Goal: Information Seeking & Learning: Learn about a topic

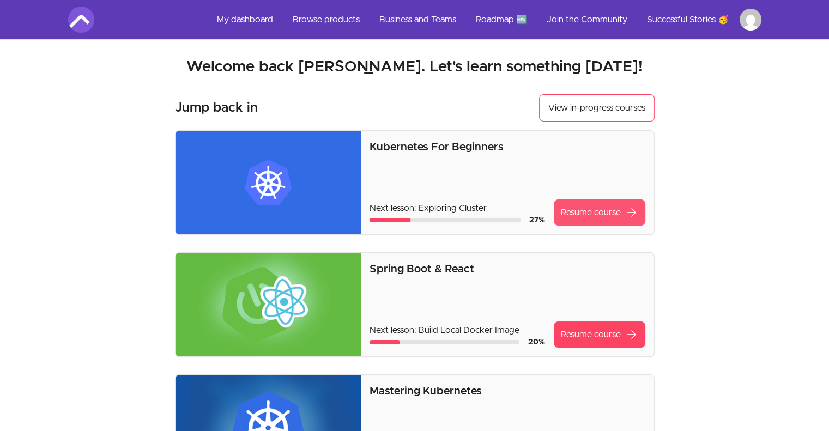
click at [587, 215] on link "Resume course arrow_forward" at bounding box center [600, 212] width 92 height 26
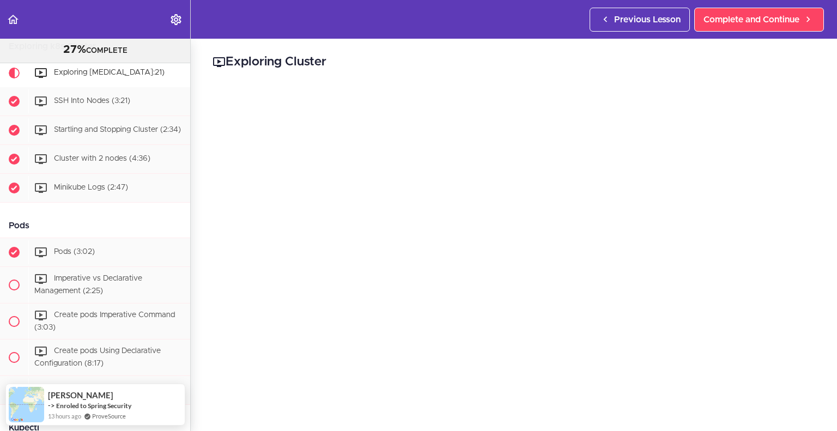
scroll to position [38, 0]
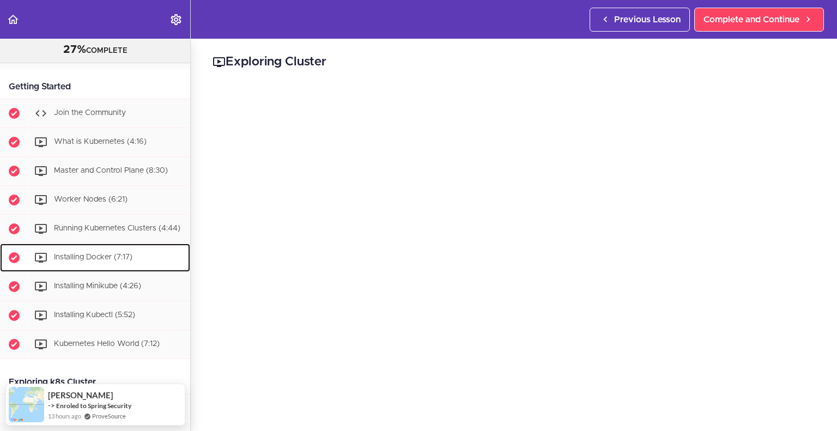
click at [107, 261] on span "Installing Docker (7:17)" at bounding box center [93, 257] width 78 height 8
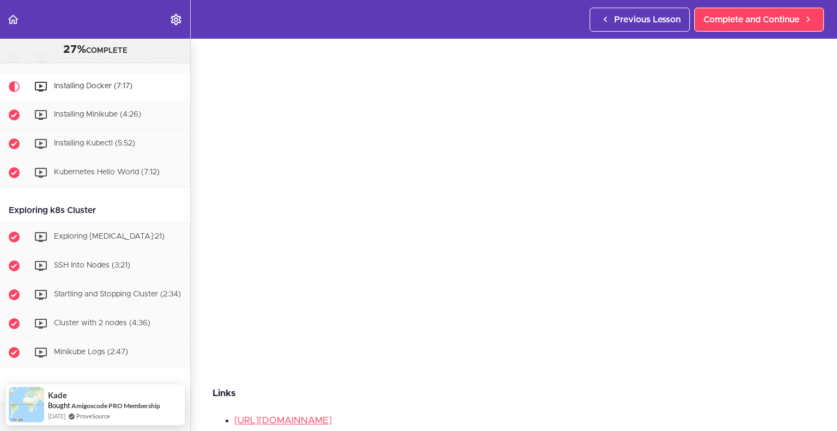
scroll to position [51, 0]
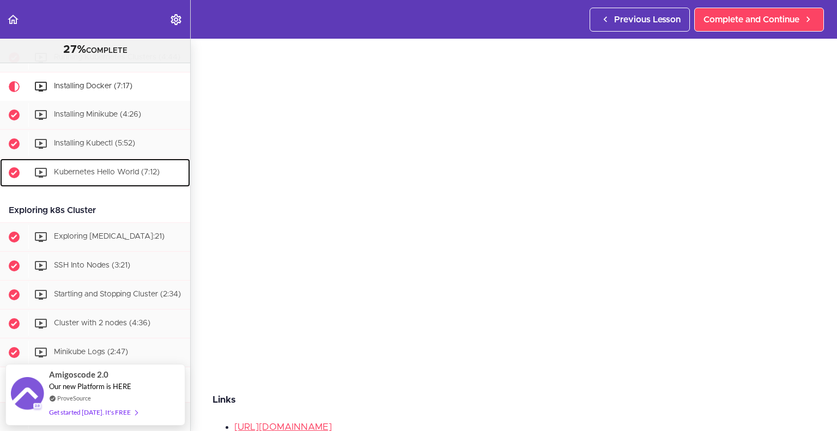
click at [109, 176] on span "Kubernetes Hello World (7:12)" at bounding box center [107, 172] width 106 height 8
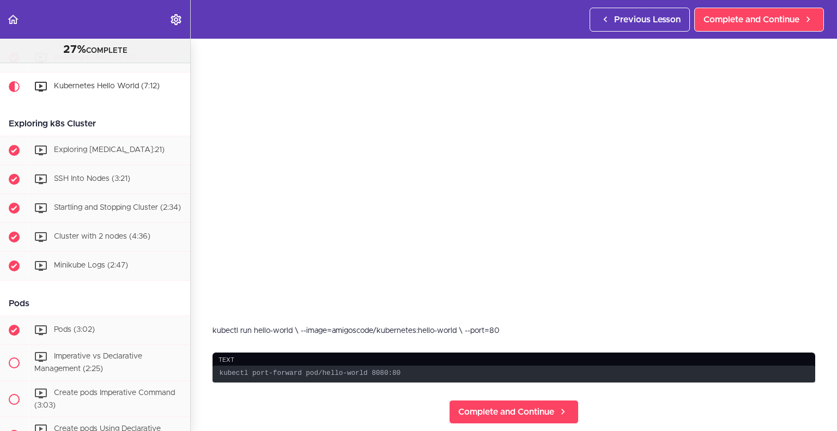
scroll to position [122, 0]
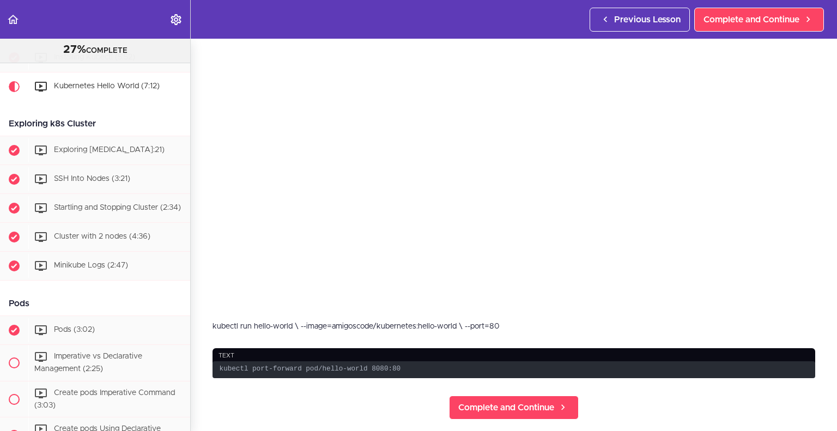
click at [394, 321] on div "kubectl run hello-world \ --image=amigoscode/kubernetes:hello-world \ --port=80" at bounding box center [514, 326] width 603 height 11
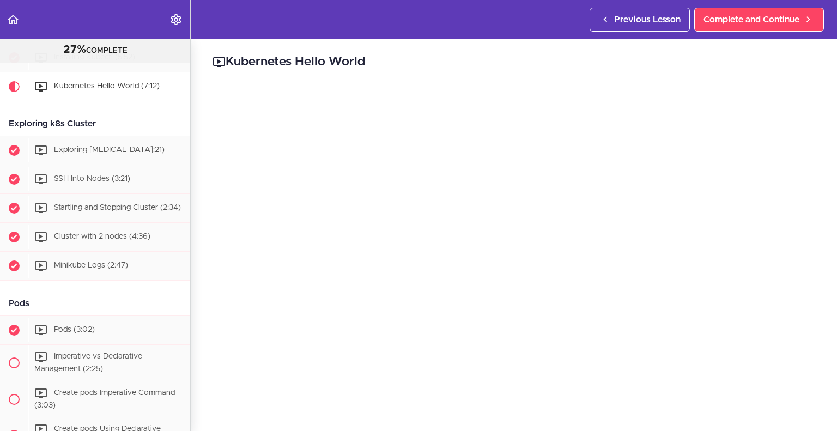
scroll to position [44, 0]
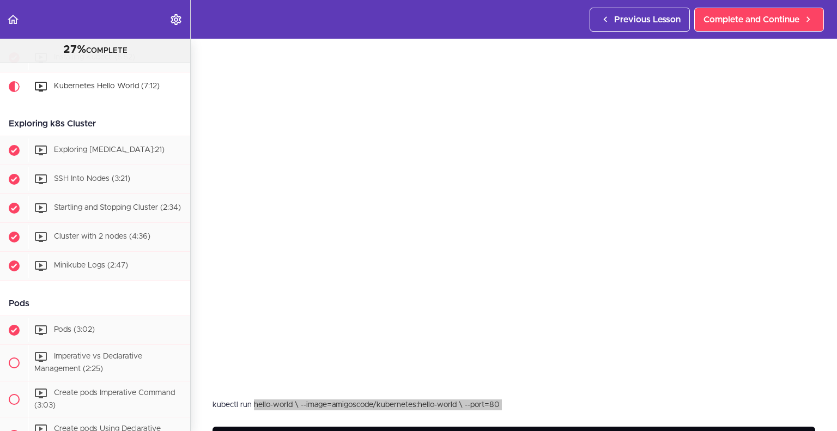
click at [378, 403] on div "kubectl run hello-world \ --image=amigoscode/kubernetes:hello-world \ --port=80" at bounding box center [514, 404] width 603 height 11
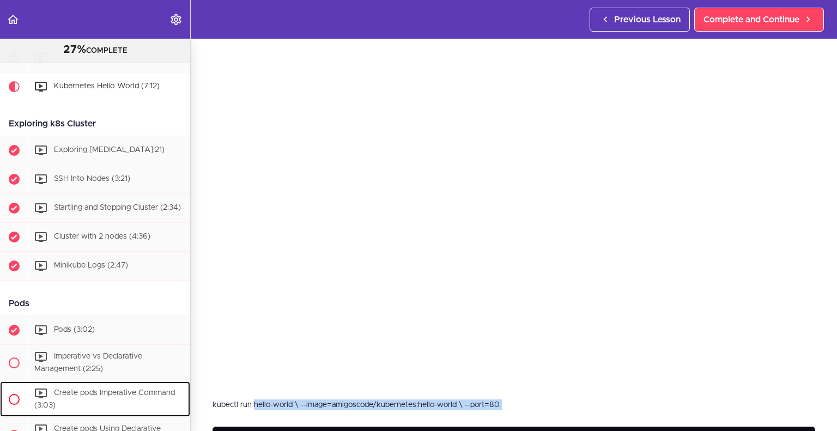
click at [139, 417] on div "Create pods Imperative Command (3:03)" at bounding box center [109, 399] width 162 height 36
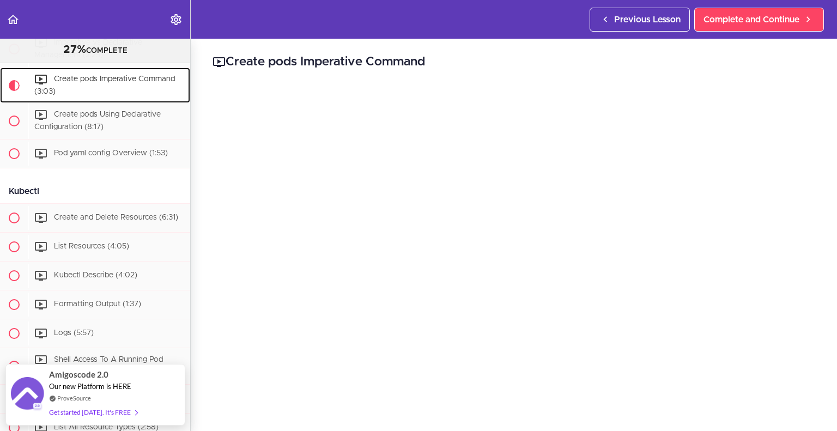
scroll to position [275, 0]
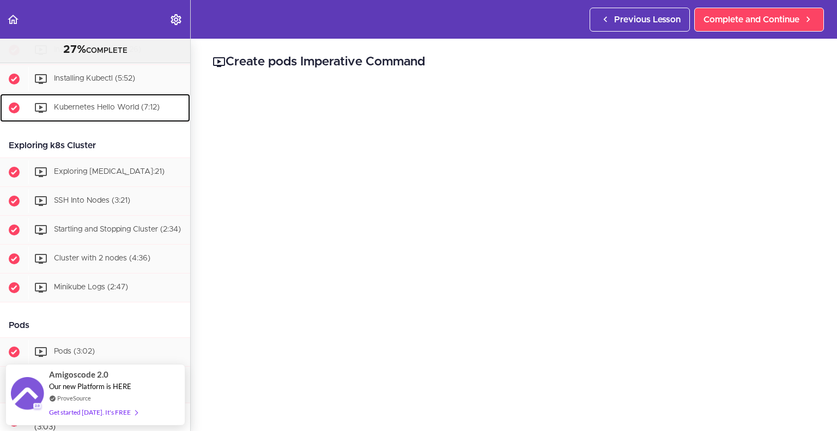
click at [125, 111] on span "Kubernetes Hello World (7:12)" at bounding box center [107, 108] width 106 height 8
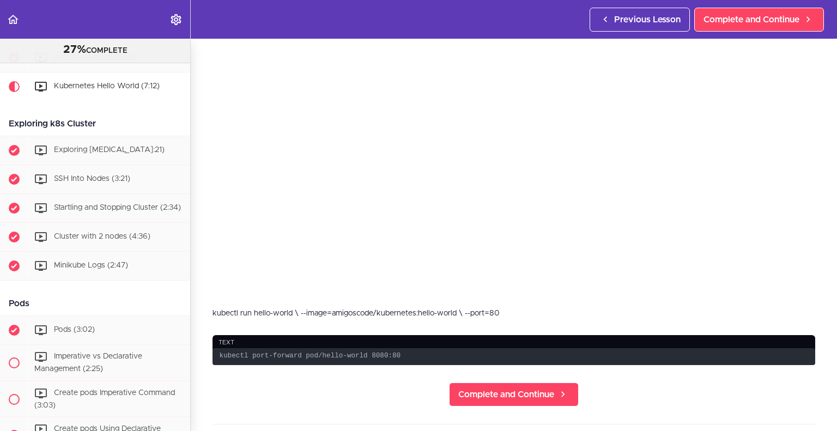
scroll to position [146, 0]
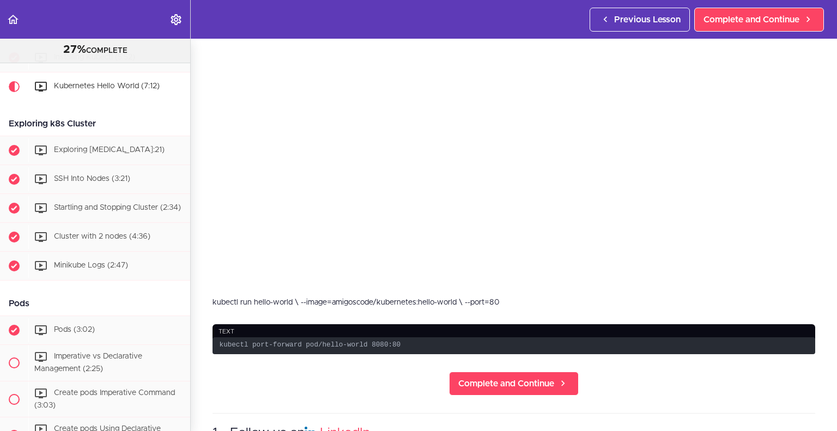
click at [372, 337] on code "kubectl port-forward pod/hello-world 8080:80" at bounding box center [514, 345] width 603 height 17
copy div "kubectl port-forward pod/hello-world 8080:80 Complete and Continue"
click at [362, 337] on code "kubectl port-forward pod/hello-world 8080:80" at bounding box center [514, 345] width 603 height 17
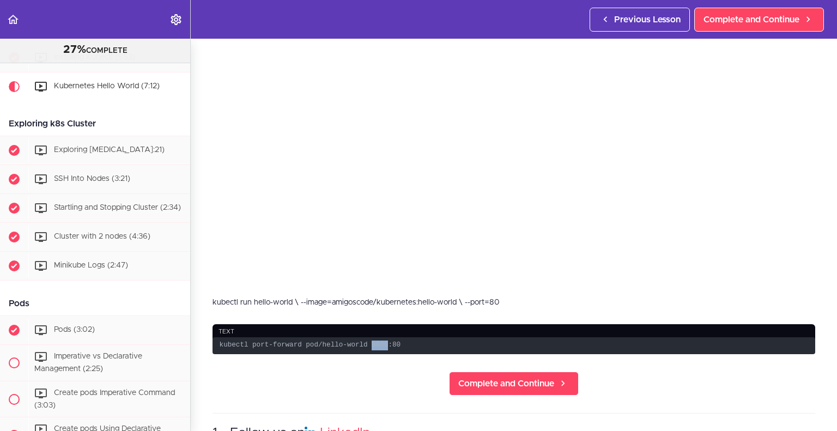
click at [362, 337] on code "kubectl port-forward pod/hello-world 8080:80" at bounding box center [514, 345] width 603 height 17
click at [317, 389] on section "Kubernetes For Beginners 27% COMPLETE Getting Started Join the Community What i…" at bounding box center [418, 235] width 837 height 392
